Goal: Information Seeking & Learning: Learn about a topic

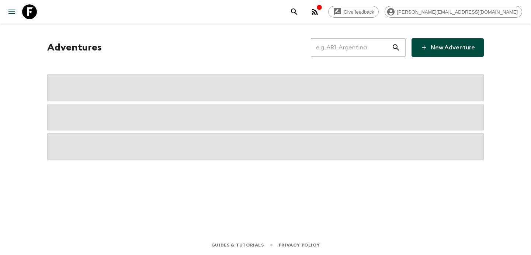
click at [77, 38] on div "Adventures ​ New Adventure" at bounding box center [266, 119] width 472 height 191
click at [349, 42] on input "text" at bounding box center [351, 47] width 81 height 21
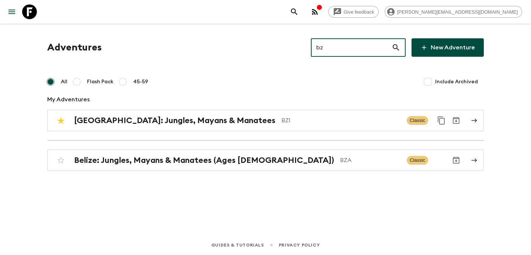
type input "bz1"
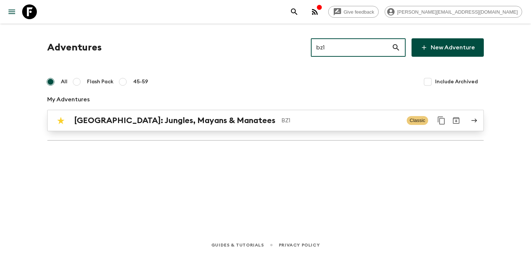
click at [293, 118] on p "BZ1" at bounding box center [342, 120] width 120 height 9
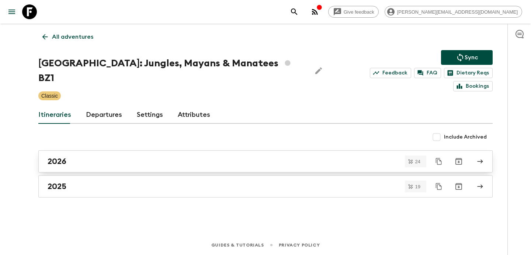
click at [237, 157] on div "2026" at bounding box center [259, 162] width 422 height 10
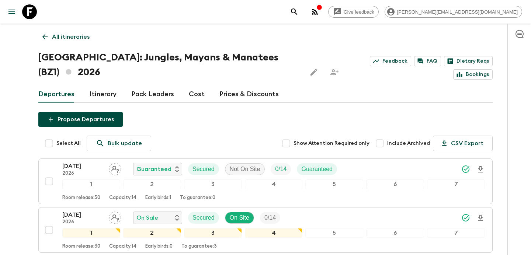
click at [195, 86] on link "Cost" at bounding box center [197, 95] width 16 height 18
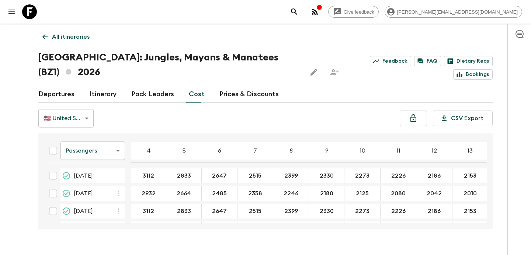
click at [75, 29] on div "All itineraries [GEOGRAPHIC_DATA]: Jungles, Mayans & Manatees (BZ1) 2026 Feedba…" at bounding box center [266, 127] width 472 height 206
click at [76, 34] on p "All itineraries" at bounding box center [71, 36] width 38 height 9
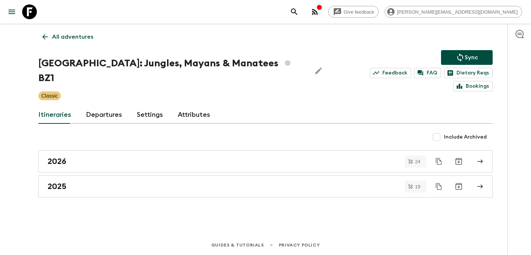
click at [76, 34] on p "All adventures" at bounding box center [72, 36] width 41 height 9
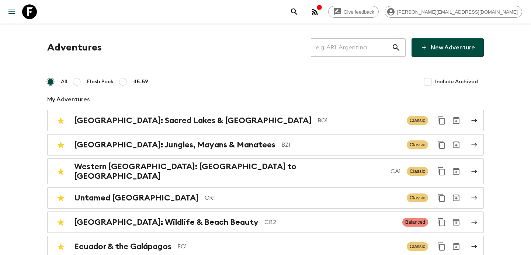
click at [356, 48] on input "text" at bounding box center [351, 47] width 81 height 21
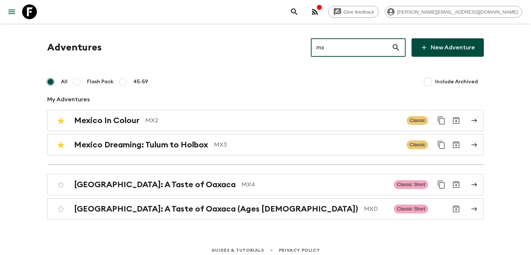
type input "mx2"
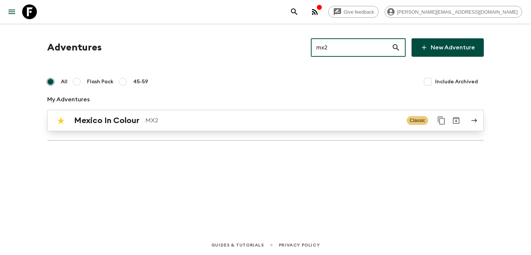
click at [244, 112] on link "Mexico In Colour MX2 Classic" at bounding box center [265, 120] width 437 height 21
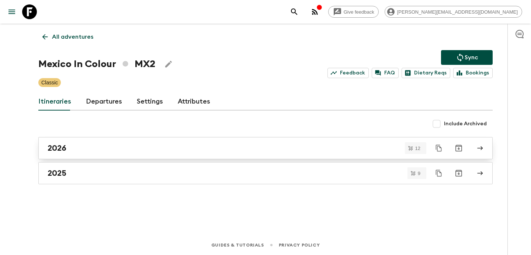
click at [189, 143] on link "2026" at bounding box center [265, 148] width 455 height 22
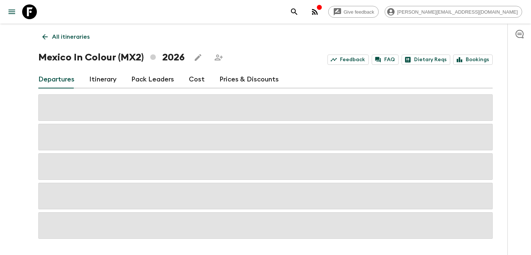
click at [201, 83] on div "Departures Itinerary Pack Leaders Cost Prices & Discounts" at bounding box center [265, 80] width 455 height 18
click at [193, 79] on link "Cost" at bounding box center [197, 80] width 16 height 18
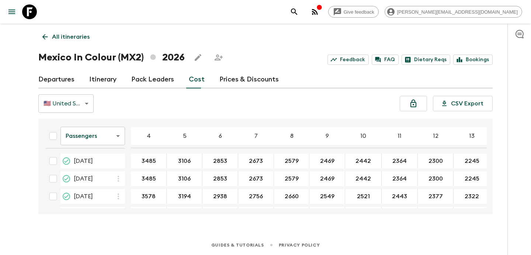
scroll to position [161, 0]
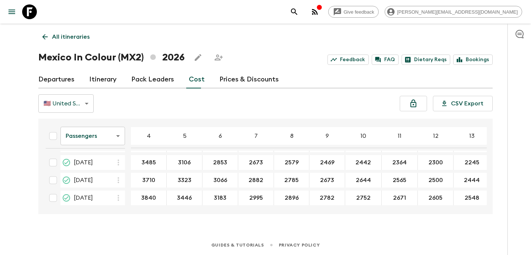
click at [104, 137] on body "Give feedback [PERSON_NAME][EMAIL_ADDRESS][DOMAIN_NAME] All itineraries Mexico …" at bounding box center [265, 127] width 531 height 255
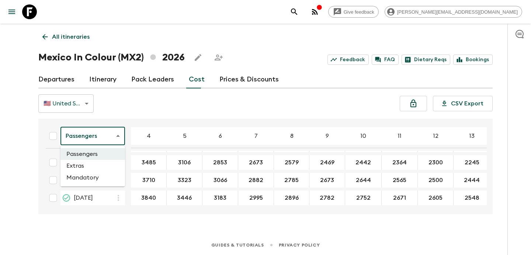
click at [103, 167] on li "Extras" at bounding box center [93, 166] width 65 height 12
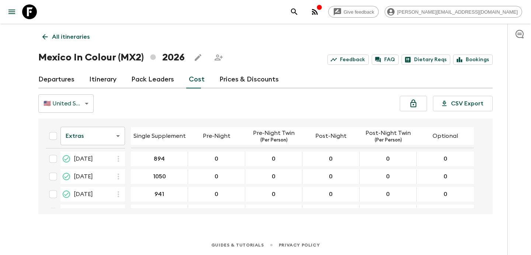
scroll to position [158, 0]
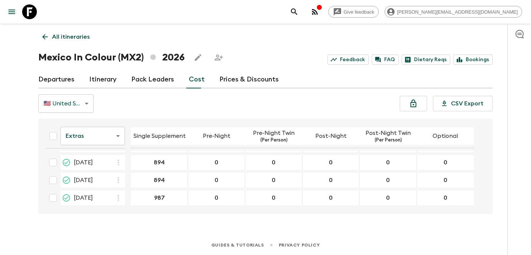
click at [114, 138] on body "Give feedback [PERSON_NAME][EMAIL_ADDRESS][DOMAIN_NAME] All itineraries Mexico …" at bounding box center [265, 127] width 531 height 255
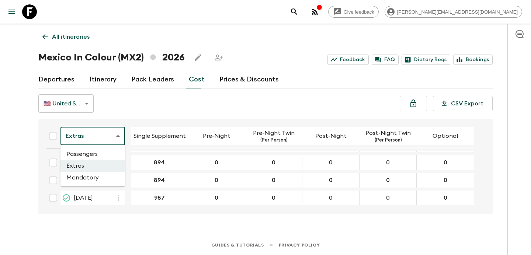
click at [107, 176] on li "Mandatory" at bounding box center [93, 178] width 65 height 12
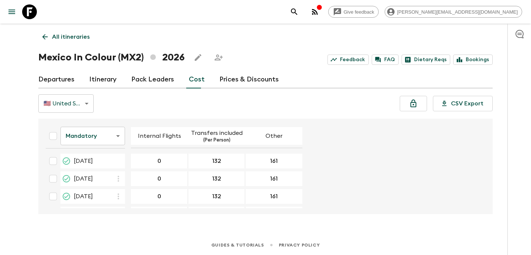
click at [80, 37] on p "All itineraries" at bounding box center [71, 36] width 38 height 9
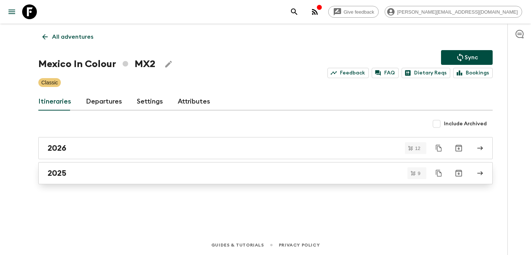
click at [208, 180] on link "2025" at bounding box center [265, 173] width 455 height 22
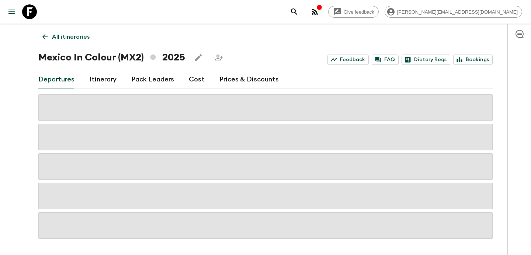
click at [200, 78] on link "Cost" at bounding box center [197, 80] width 16 height 18
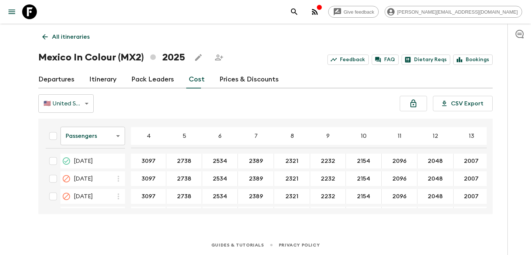
click at [100, 138] on body "Give feedback [PERSON_NAME][EMAIL_ADDRESS][DOMAIN_NAME] All itineraries Mexico …" at bounding box center [265, 127] width 531 height 255
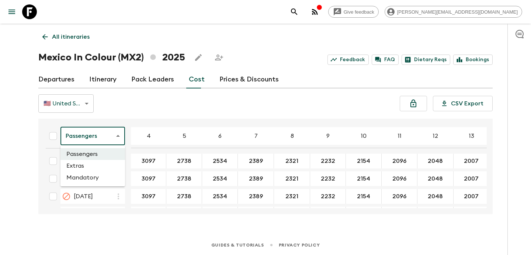
click at [92, 182] on li "Mandatory" at bounding box center [93, 178] width 65 height 12
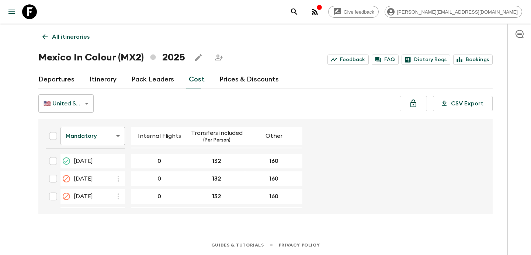
click at [117, 141] on body "Give feedback [PERSON_NAME][EMAIL_ADDRESS][DOMAIN_NAME] All itineraries Mexico …" at bounding box center [265, 127] width 531 height 255
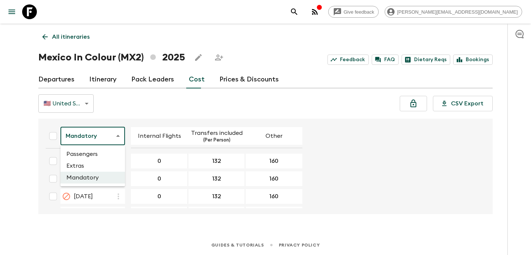
click at [105, 154] on li "Passengers" at bounding box center [93, 154] width 65 height 12
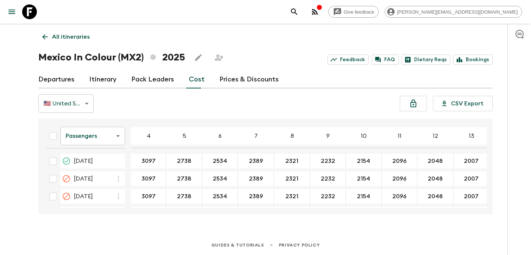
click at [84, 39] on p "All itineraries" at bounding box center [71, 36] width 38 height 9
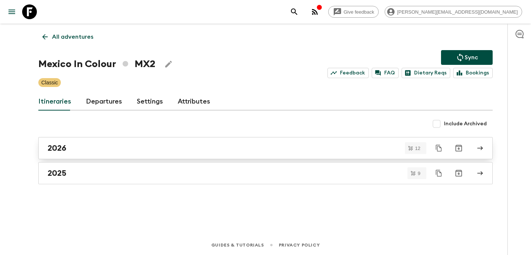
click at [206, 143] on link "2026" at bounding box center [265, 148] width 455 height 22
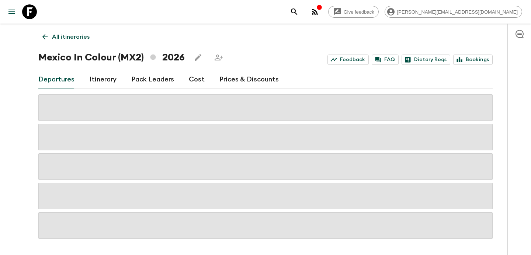
click at [190, 80] on link "Cost" at bounding box center [197, 80] width 16 height 18
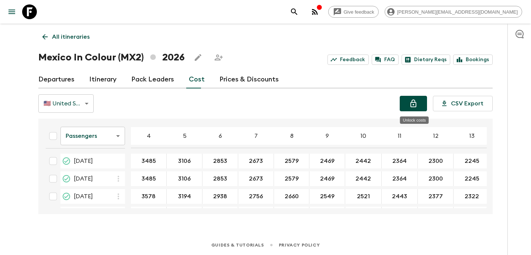
click at [410, 102] on button "Unlock costs" at bounding box center [413, 104] width 27 height 16
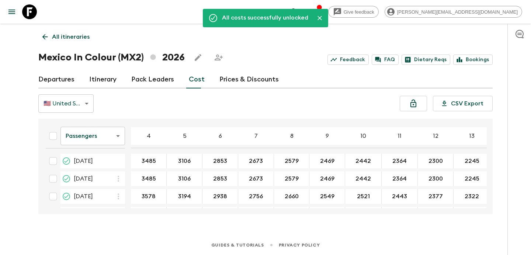
click at [75, 36] on p "All itineraries" at bounding box center [71, 36] width 38 height 9
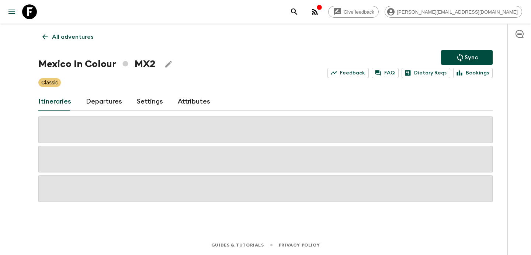
click at [75, 36] on p "All adventures" at bounding box center [72, 36] width 41 height 9
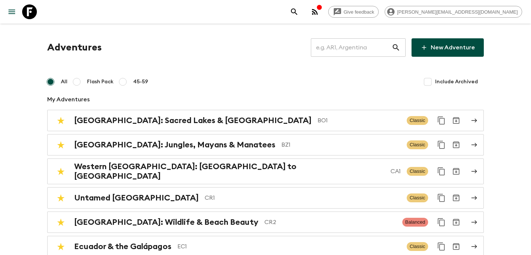
click at [358, 45] on input "text" at bounding box center [351, 47] width 81 height 21
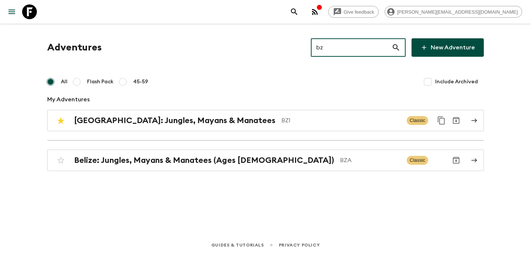
type input "bz1"
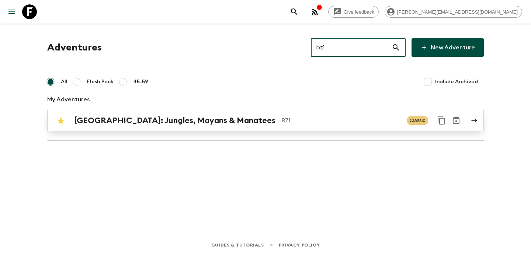
click at [288, 117] on p "BZ1" at bounding box center [342, 120] width 120 height 9
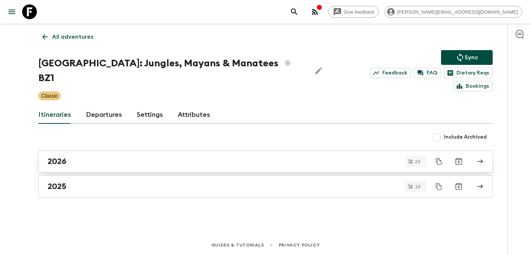
click at [252, 155] on link "2026" at bounding box center [265, 162] width 455 height 22
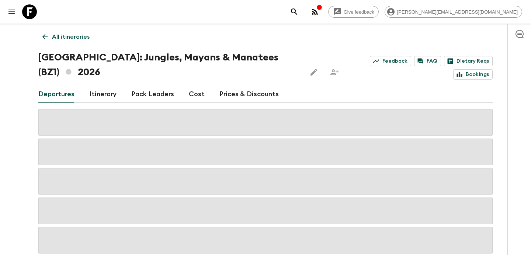
click at [189, 86] on link "Cost" at bounding box center [197, 95] width 16 height 18
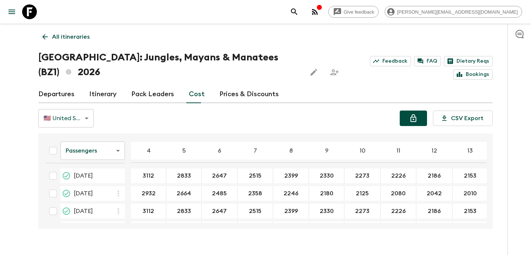
click at [413, 114] on icon "Unlock costs" at bounding box center [413, 118] width 9 height 9
